Goal: Find specific fact: Find specific fact

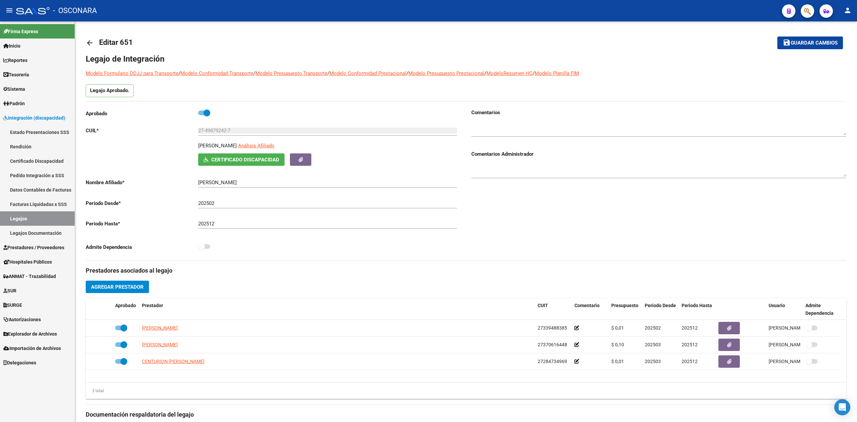
click at [30, 219] on link "Legajos" at bounding box center [37, 218] width 75 height 14
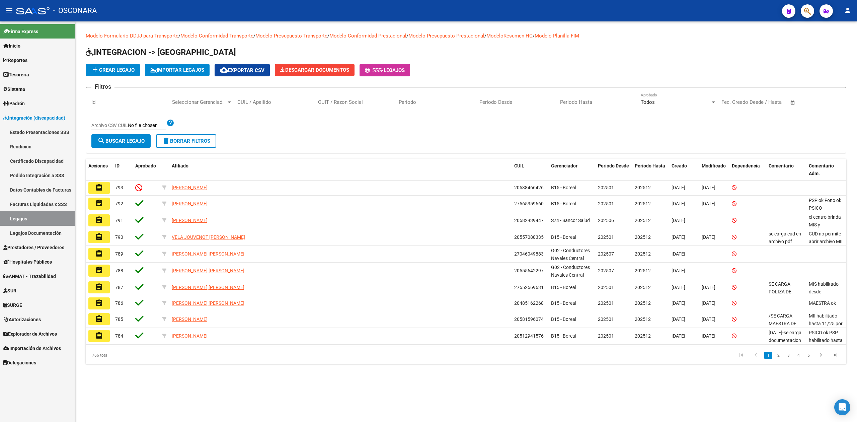
click at [29, 118] on span "Integración (discapacidad)" at bounding box center [34, 117] width 62 height 7
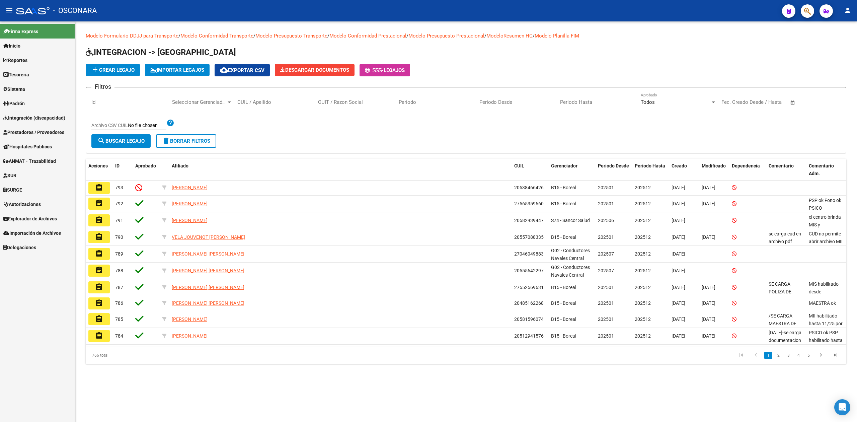
click at [300, 121] on div "Filtros Id Seleccionar Gerenciador Seleccionar Gerenciador CUIL / Apellido CUIT…" at bounding box center [465, 114] width 749 height 42
click at [330, 128] on div "Filtros Id Seleccionar Gerenciador Seleccionar Gerenciador CUIL / Apellido CUIT…" at bounding box center [465, 114] width 749 height 42
click at [302, 137] on form "Filtros Id Seleccionar Gerenciador Seleccionar Gerenciador CUIL / Apellido CUIT…" at bounding box center [466, 120] width 760 height 66
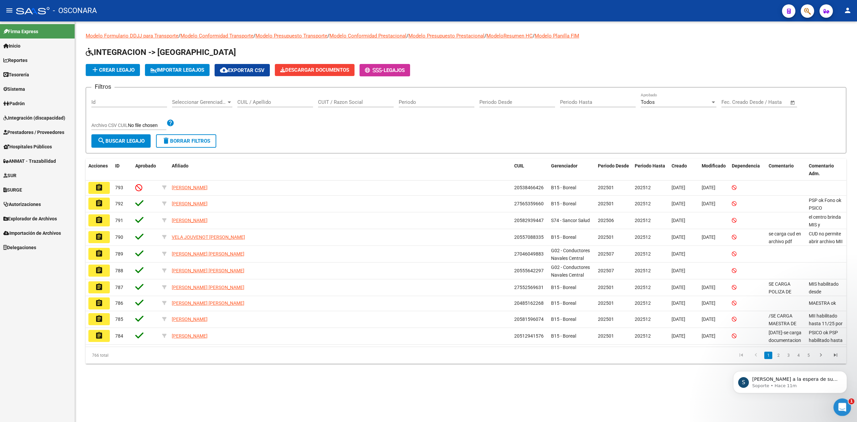
click at [840, 406] on icon "Abrir Intercom Messenger" at bounding box center [841, 406] width 11 height 11
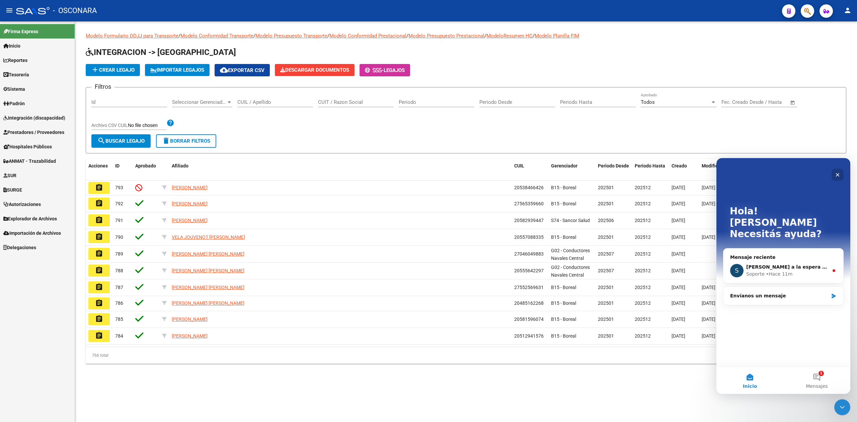
click at [837, 175] on icon "Cerrar" at bounding box center [838, 175] width 4 height 4
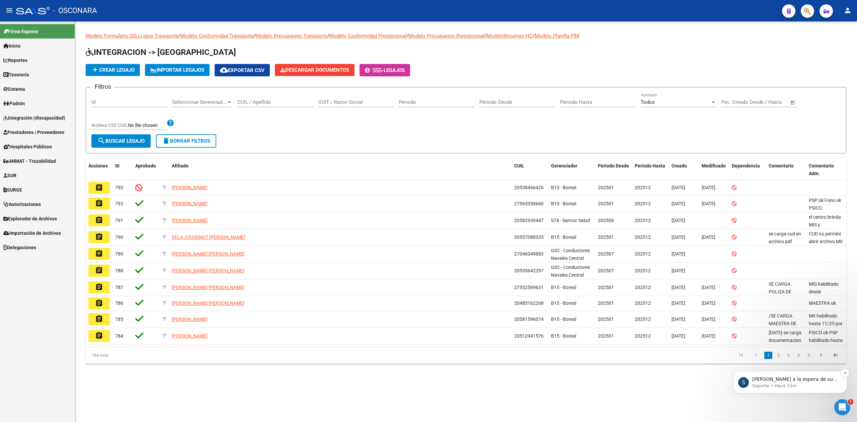
click at [788, 383] on p "Soporte • Hace 11m" at bounding box center [795, 386] width 86 height 6
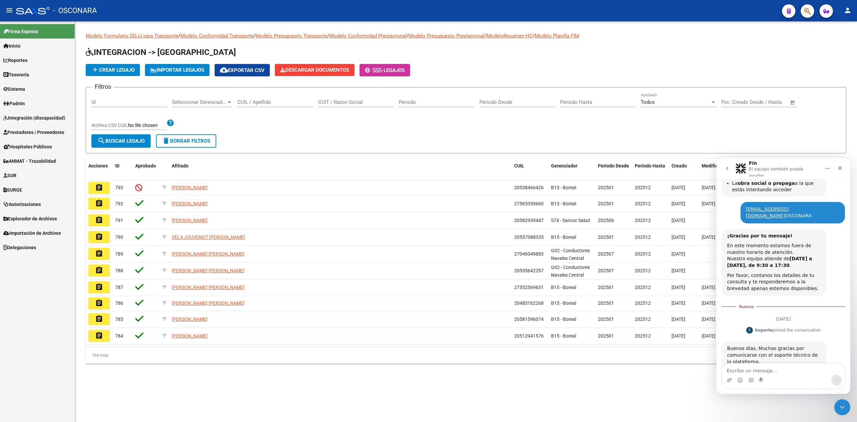
scroll to position [154, 0]
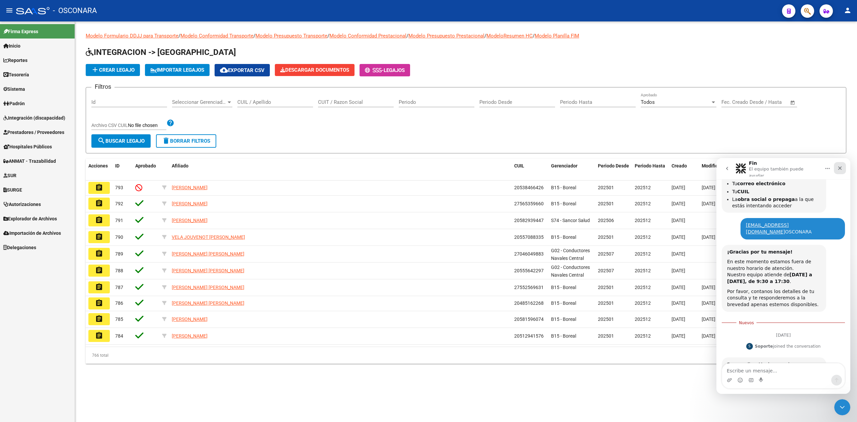
click at [839, 166] on icon "Cerrar" at bounding box center [840, 168] width 4 height 4
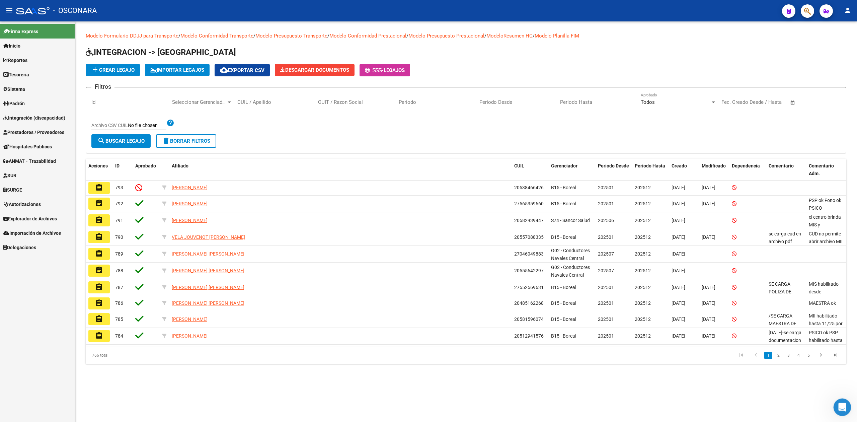
click at [841, 405] on icon "Abrir Intercom Messenger" at bounding box center [841, 406] width 11 height 11
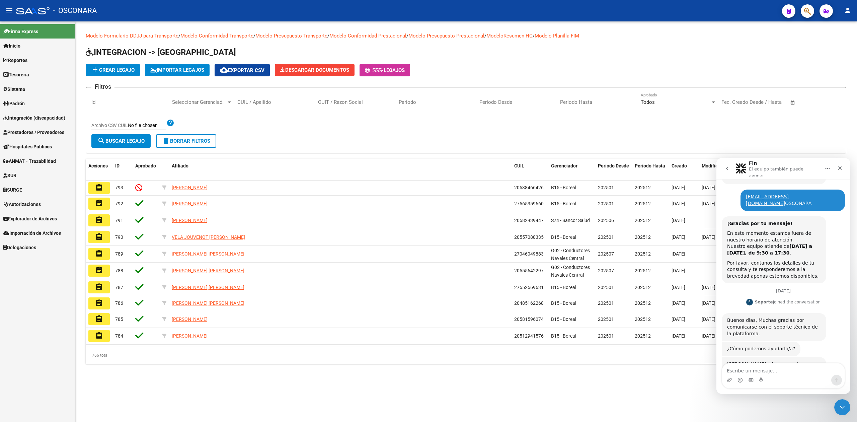
scroll to position [183, 0]
click at [840, 166] on icon "Cerrar" at bounding box center [840, 168] width 4 height 4
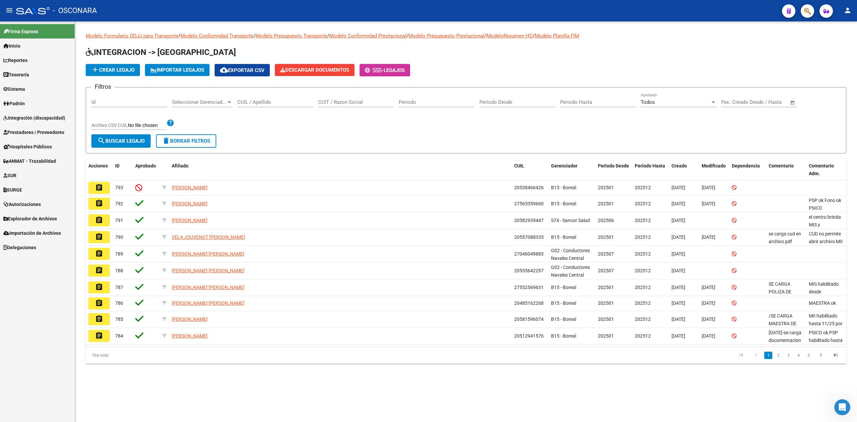
click at [812, 9] on button "button" at bounding box center [807, 10] width 13 height 13
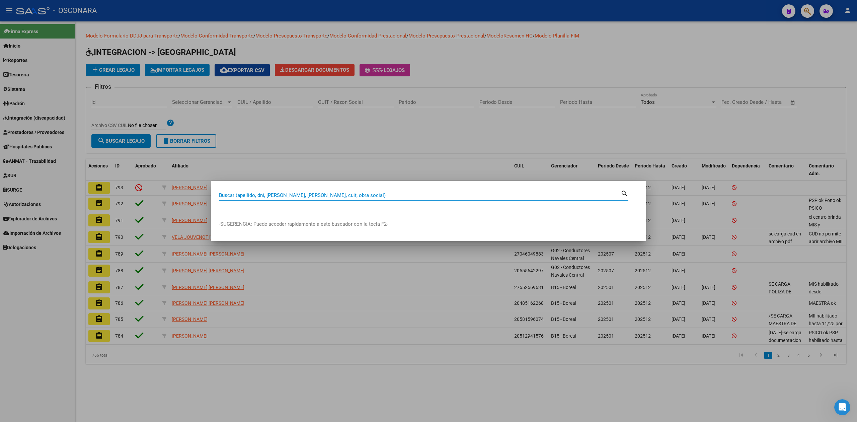
paste input "27283218495"
type input "27283218495"
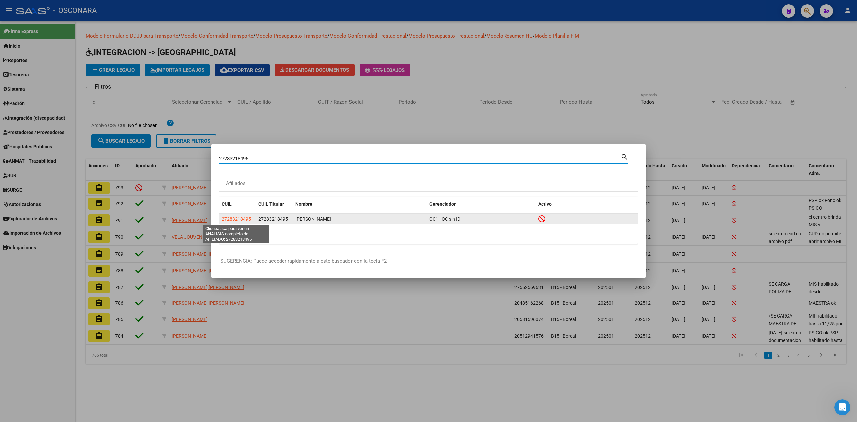
click at [238, 218] on span "27283218495" at bounding box center [236, 218] width 29 height 5
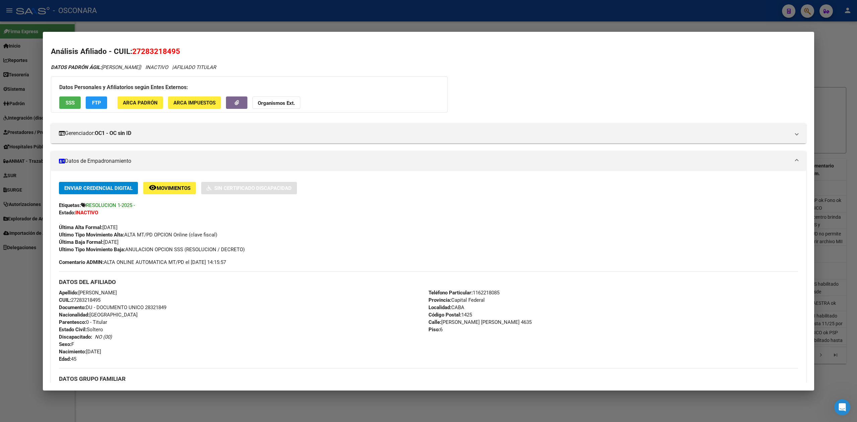
click at [70, 103] on span "SSS" at bounding box center [70, 103] width 9 height 6
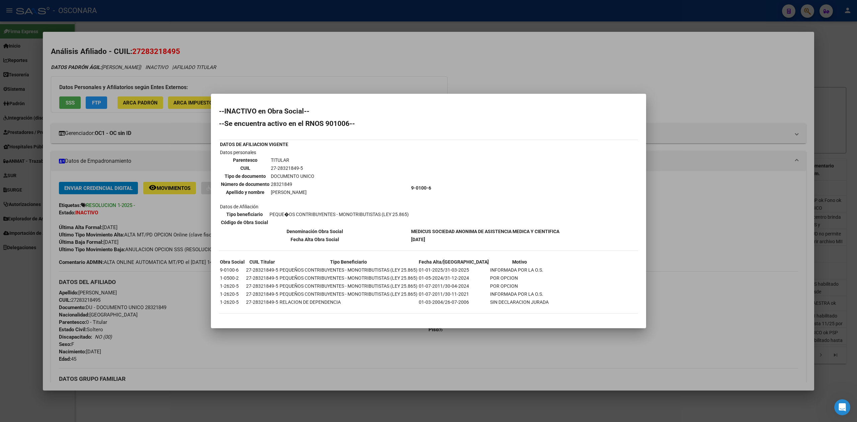
click at [478, 354] on div at bounding box center [428, 211] width 857 height 422
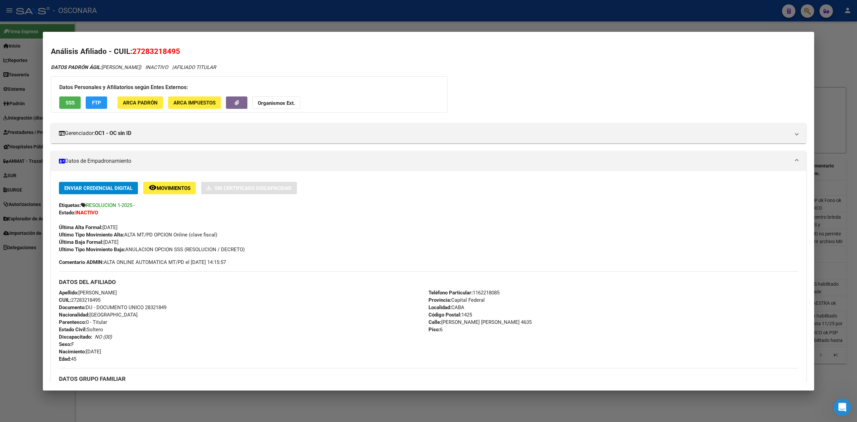
click at [841, 404] on icon "Abrir Intercom Messenger" at bounding box center [841, 406] width 11 height 11
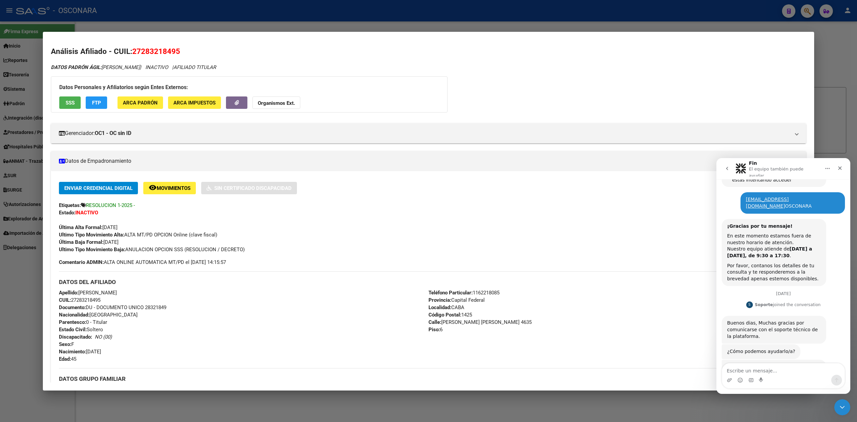
scroll to position [183, 0]
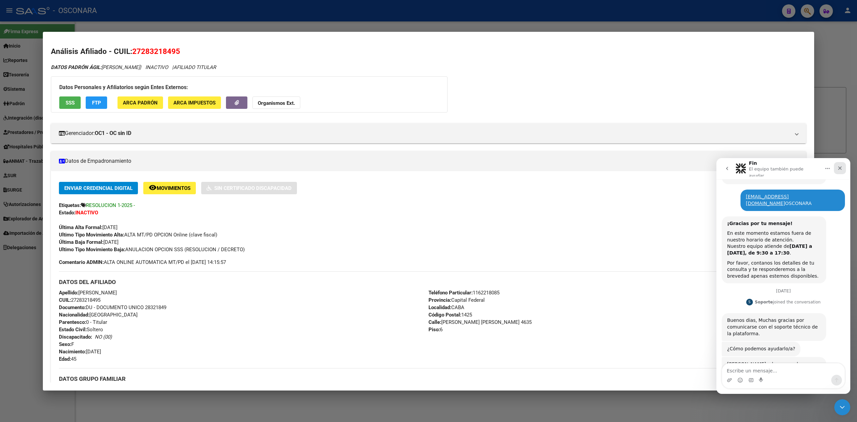
click at [840, 166] on icon "Cerrar" at bounding box center [840, 168] width 4 height 4
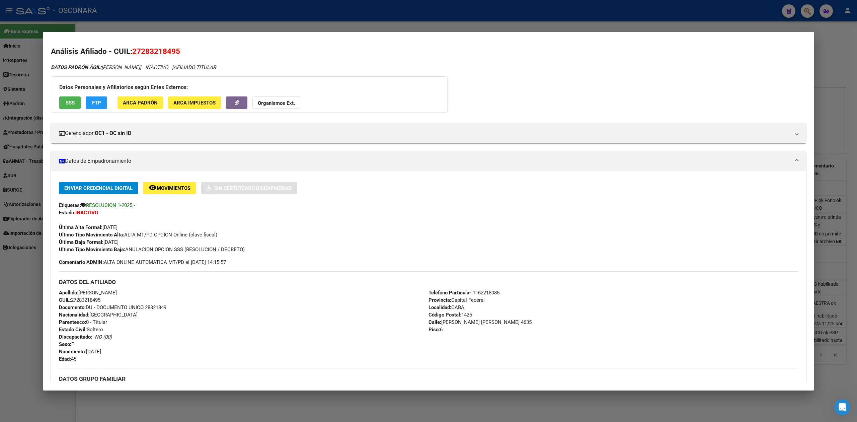
click at [687, 399] on div at bounding box center [428, 211] width 857 height 422
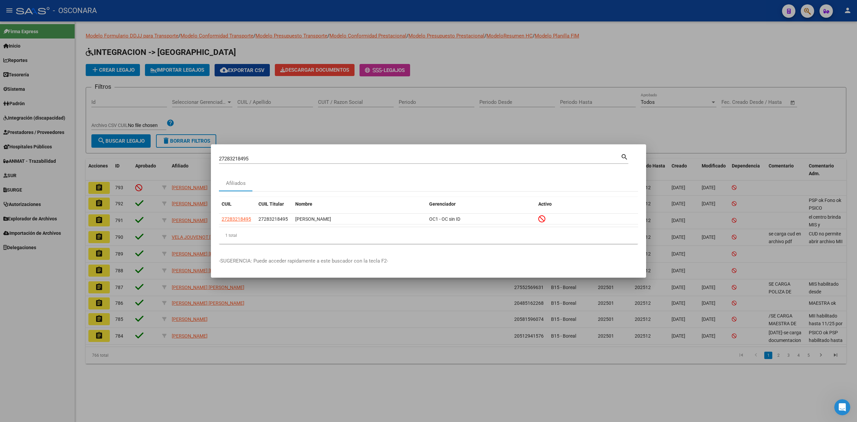
click at [401, 128] on div at bounding box center [428, 211] width 857 height 422
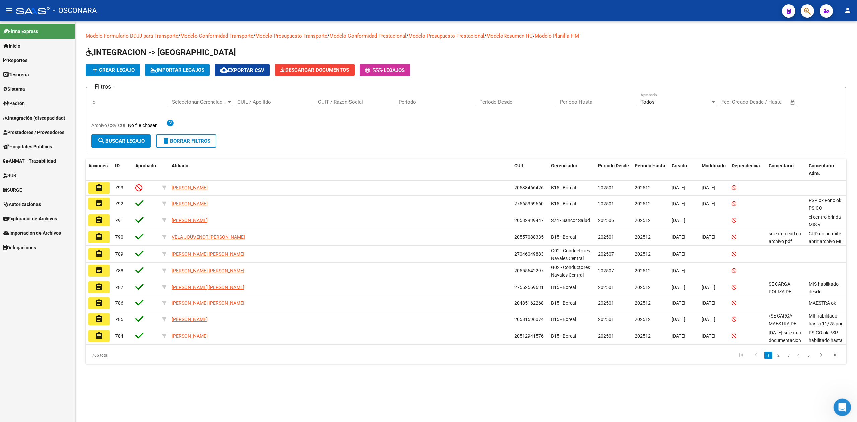
click at [838, 403] on icon "Abrir Intercom Messenger" at bounding box center [841, 406] width 11 height 11
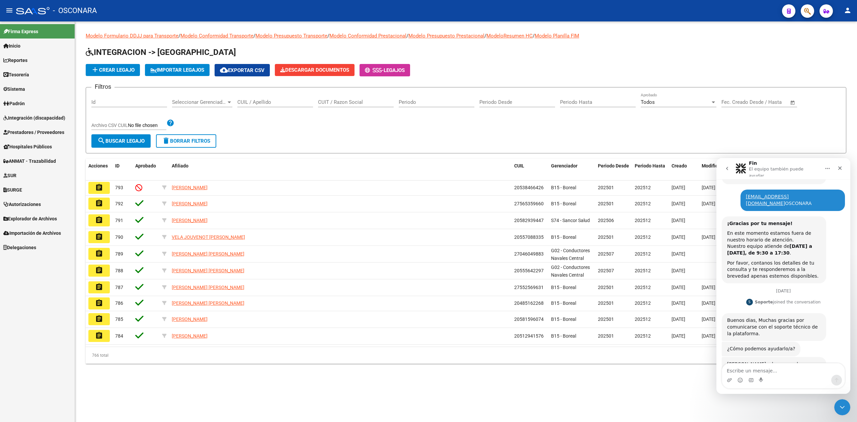
click at [766, 372] on textarea "Escribe un mensaje..." at bounding box center [783, 368] width 122 height 11
click at [839, 165] on icon "Cerrar" at bounding box center [839, 167] width 5 height 5
